Goal: Find specific page/section: Find specific page/section

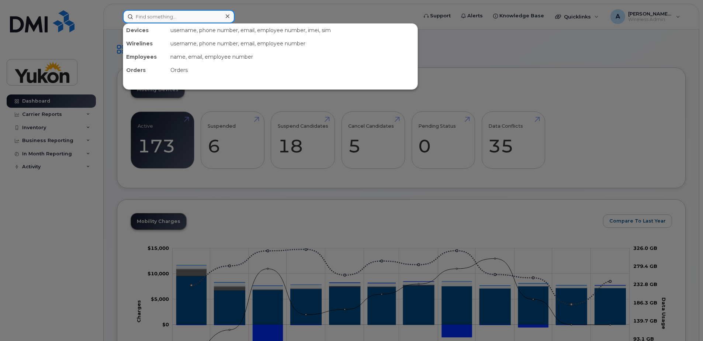
click at [145, 21] on input at bounding box center [179, 16] width 112 height 13
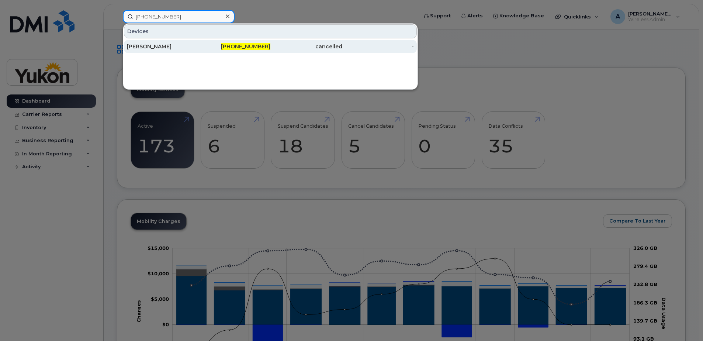
type input "867-332-7019"
click at [169, 42] on div "[PERSON_NAME]" at bounding box center [163, 46] width 72 height 13
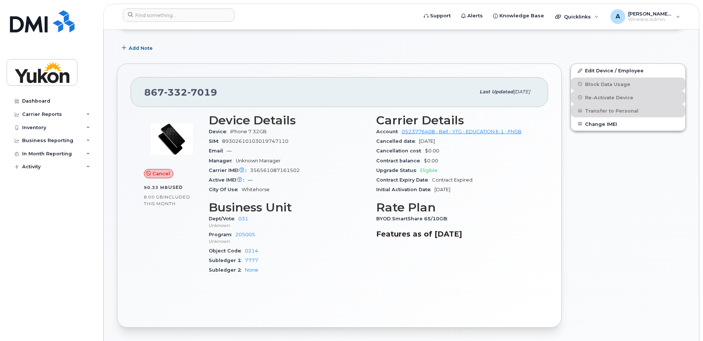
scroll to position [111, 0]
click at [546, 193] on div "Cancel 90.33 MB  used 8.00 GB  included this month Device Details Device iPhone…" at bounding box center [339, 209] width 417 height 207
click at [322, 272] on div "Subledger 2 None" at bounding box center [288, 269] width 159 height 10
click at [344, 261] on div "Subledger 1 7777" at bounding box center [288, 259] width 159 height 10
